Goal: Check status: Check status

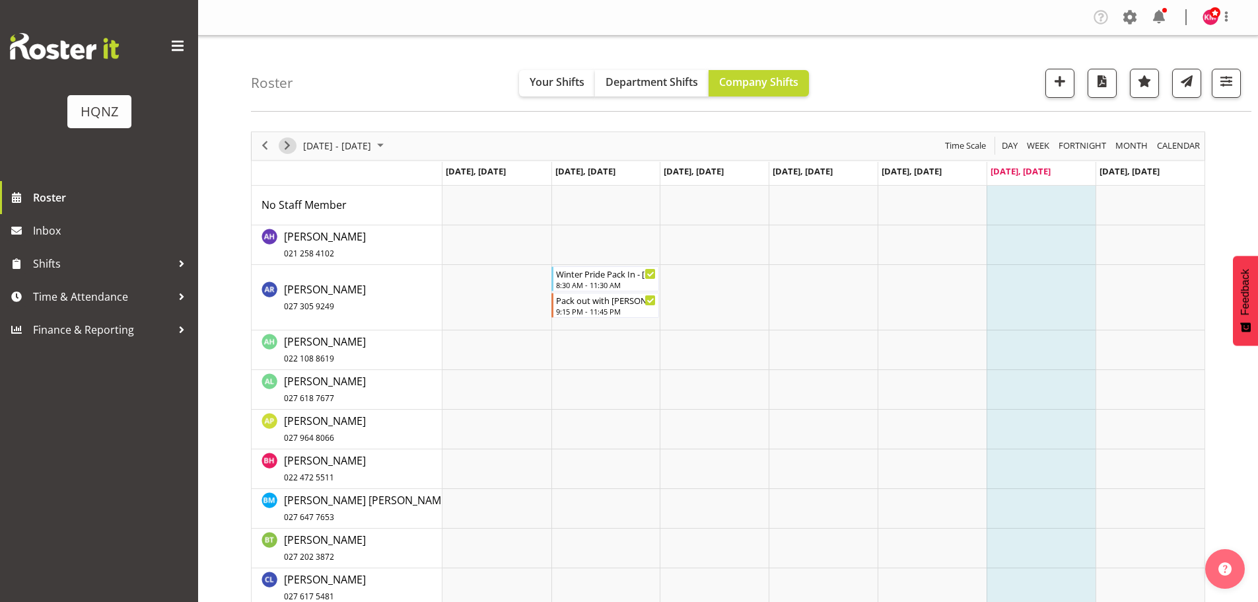
click at [282, 141] on span "Next" at bounding box center [287, 145] width 16 height 17
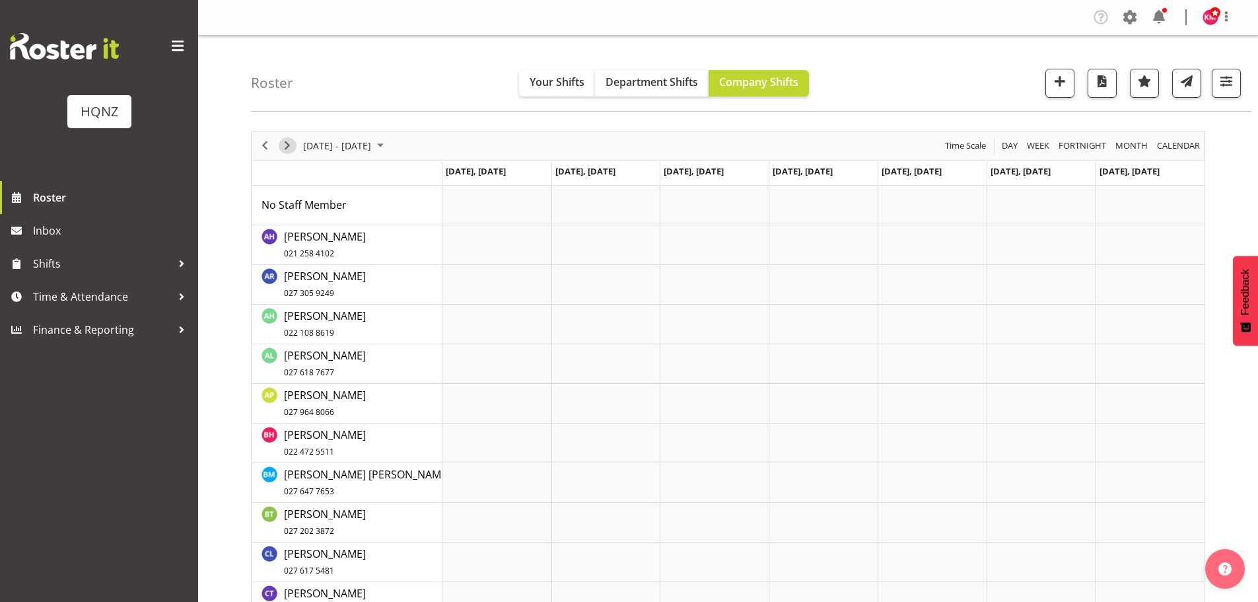
click at [281, 141] on span "Next" at bounding box center [287, 145] width 16 height 17
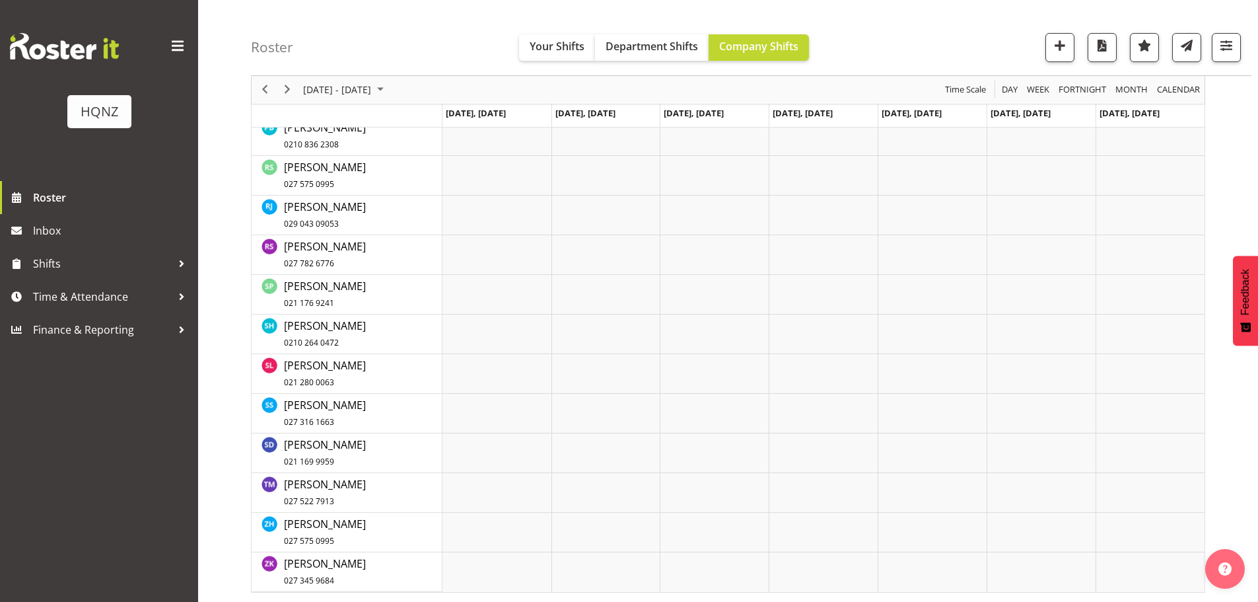
scroll to position [1800, 0]
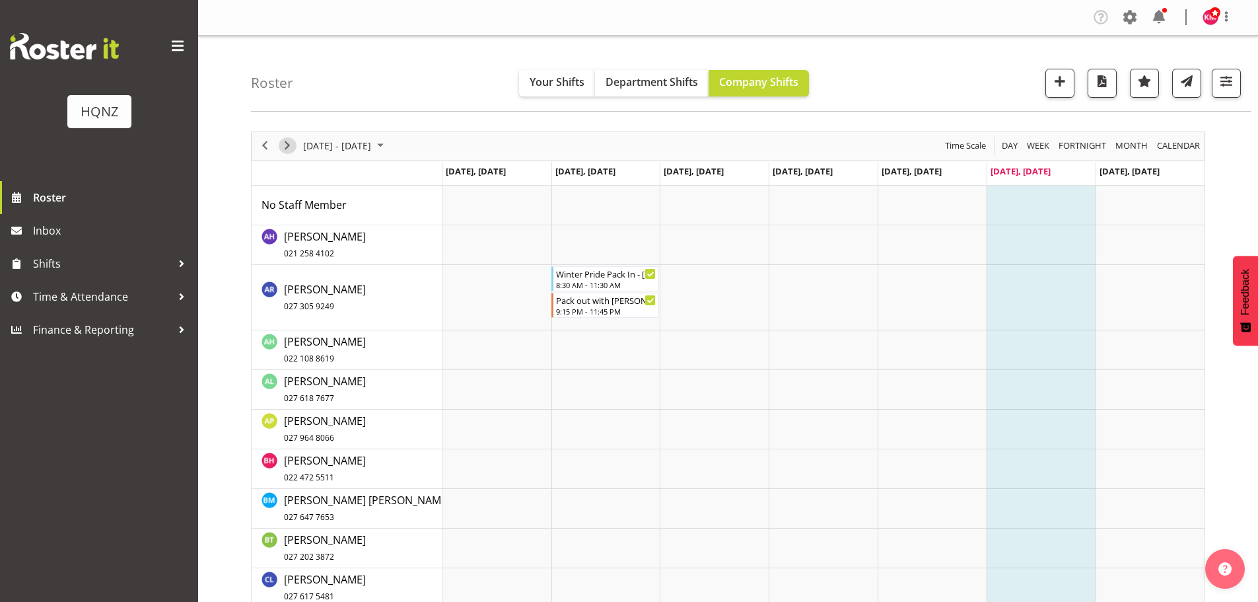
click at [287, 147] on span "Next" at bounding box center [287, 145] width 16 height 17
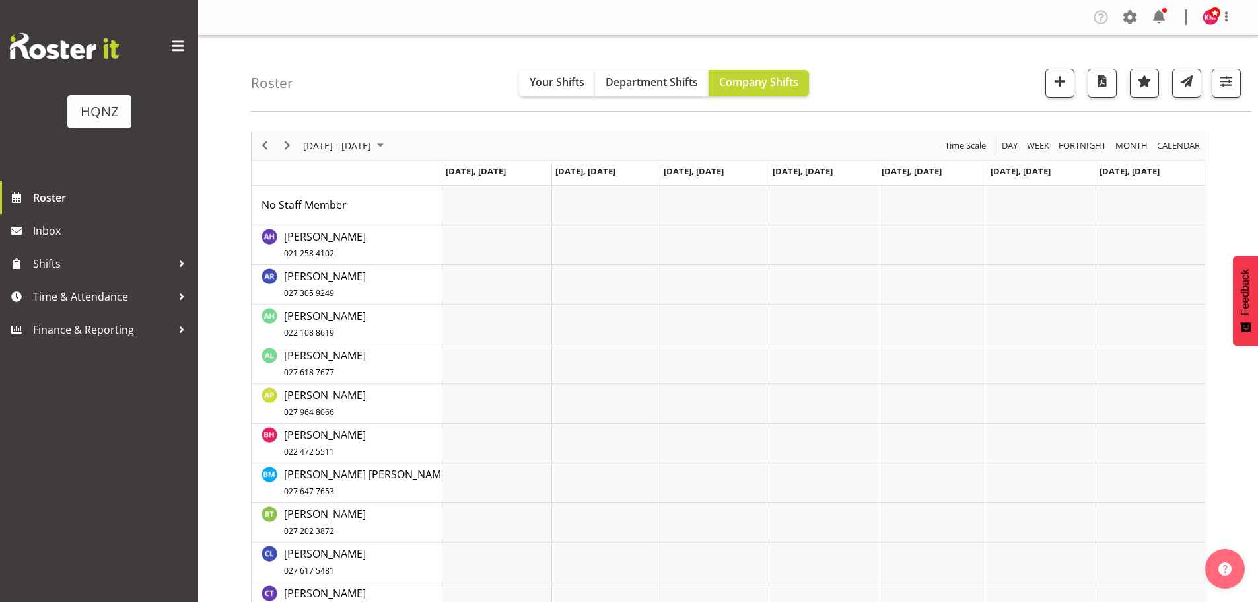
click at [279, 147] on span "Next" at bounding box center [287, 145] width 16 height 17
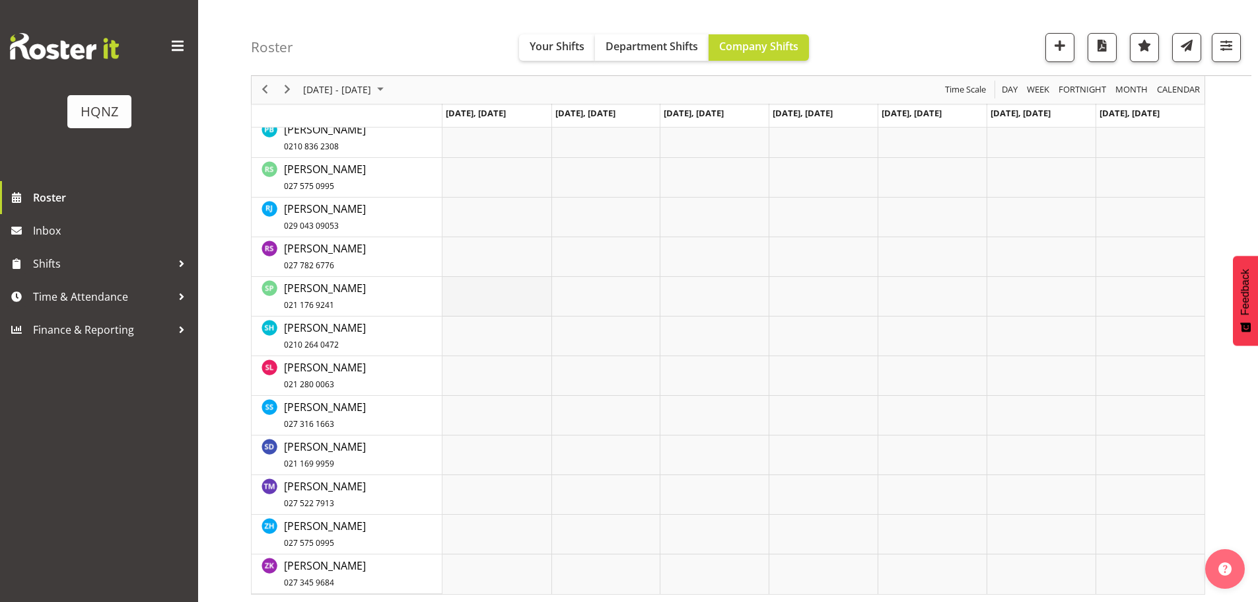
scroll to position [1800, 0]
